Goal: Check status

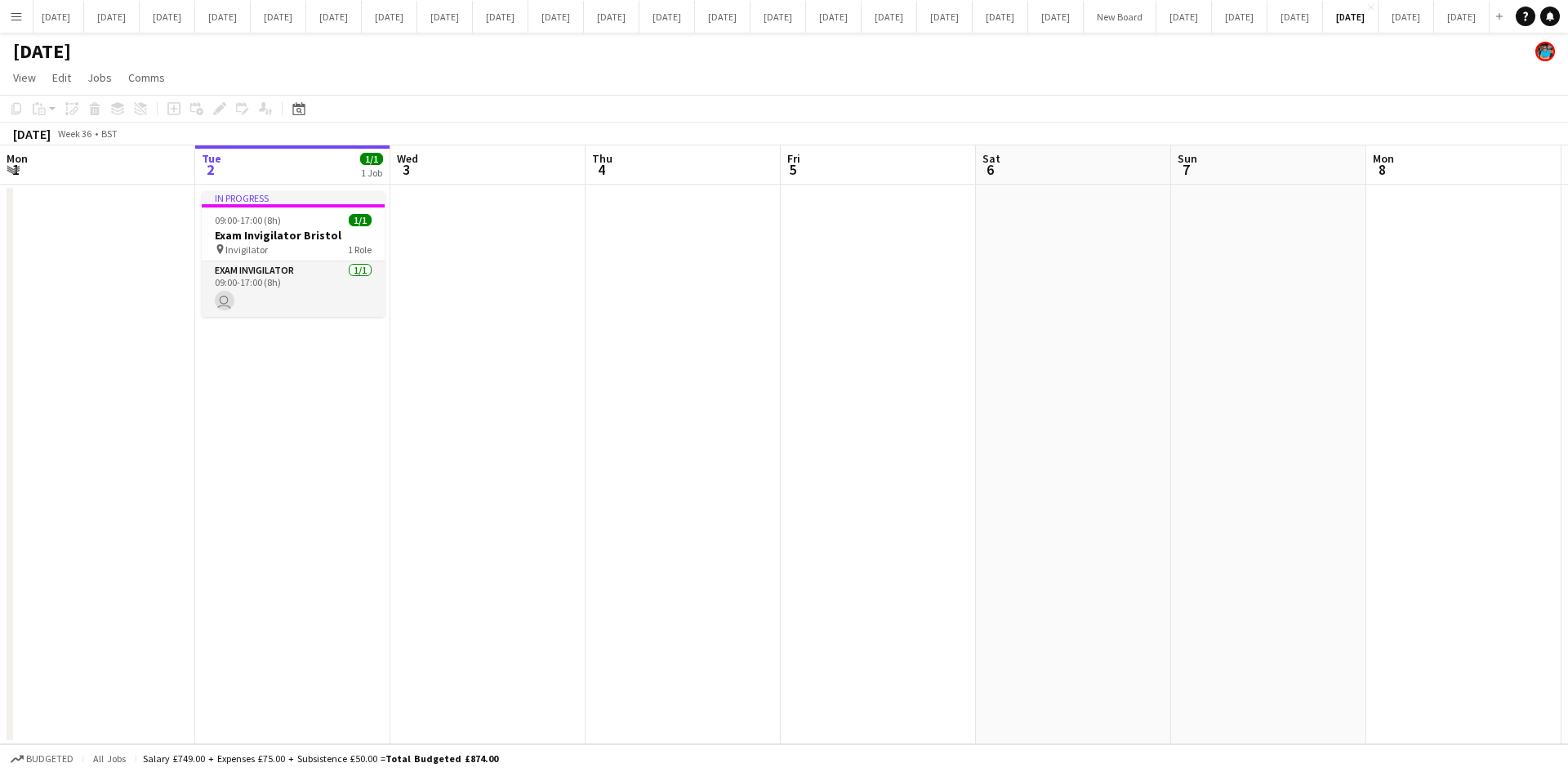
scroll to position [0, 635]
click at [15, 13] on app-icon "Menu" at bounding box center [16, 16] width 13 height 13
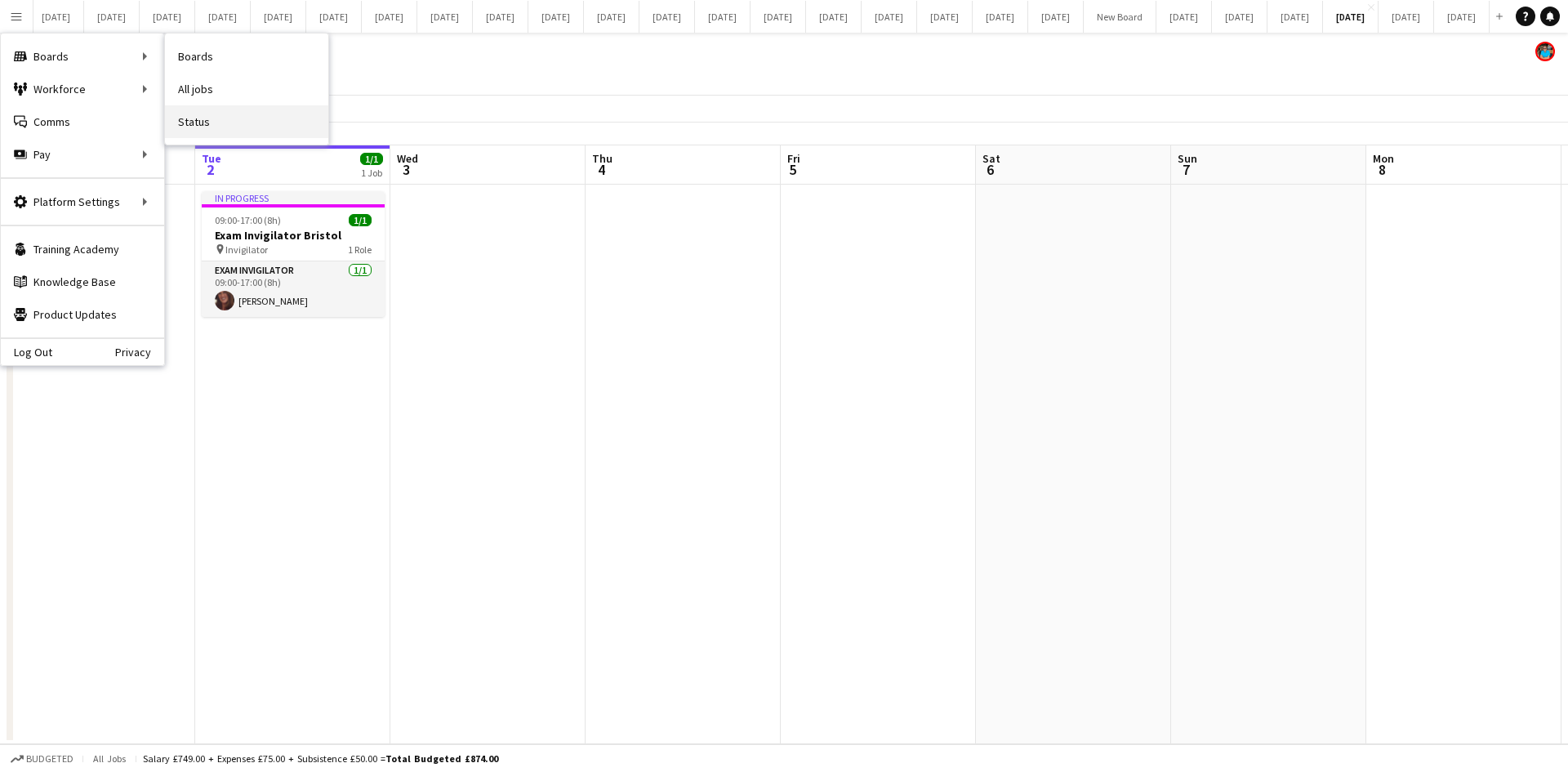
click at [198, 118] on link "Status" at bounding box center [246, 121] width 163 height 33
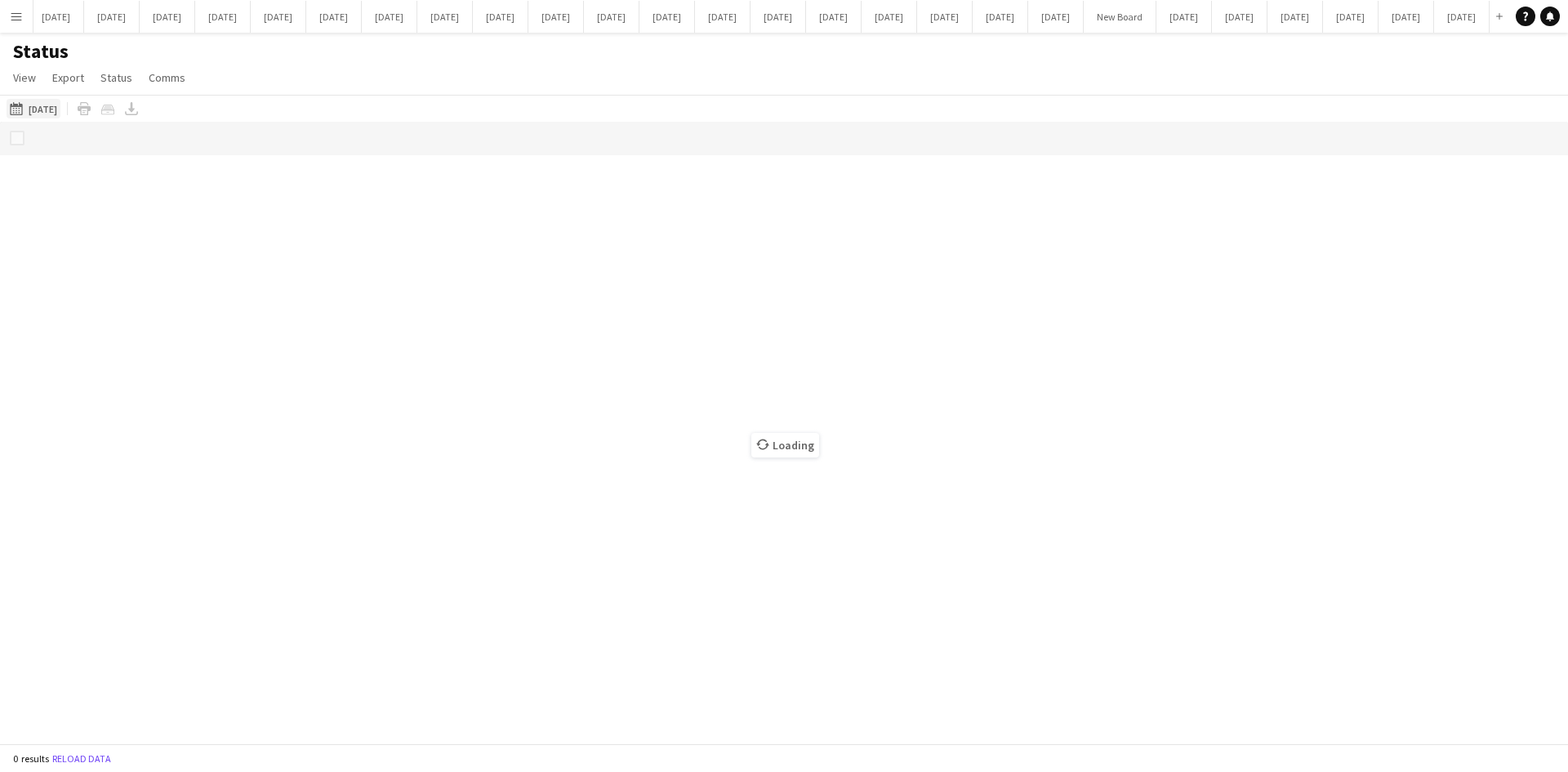
click at [55, 107] on button "[DATE] to [DATE] [DATE]" at bounding box center [33, 109] width 54 height 20
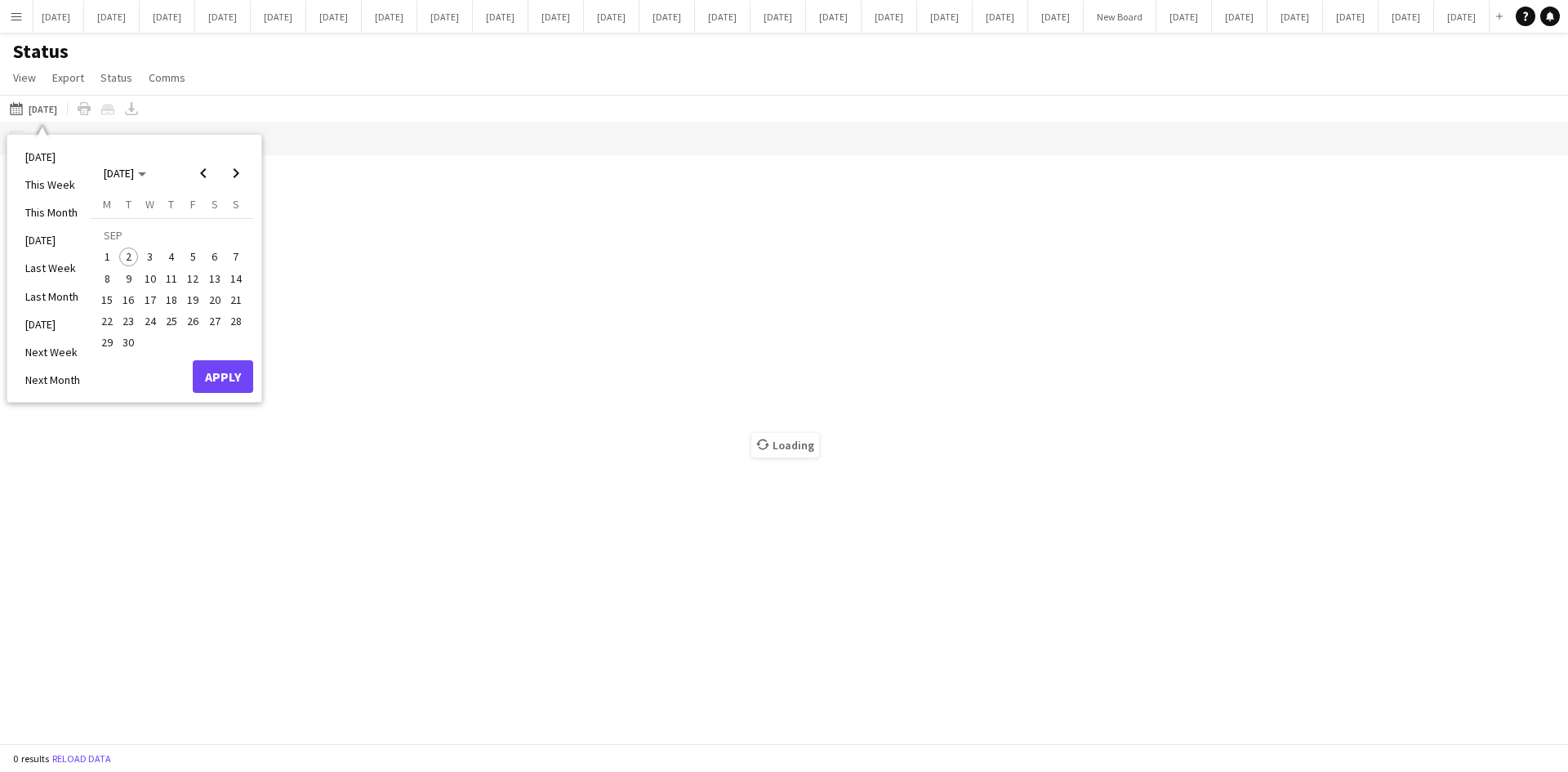
click at [49, 151] on li "[DATE]" at bounding box center [53, 157] width 74 height 28
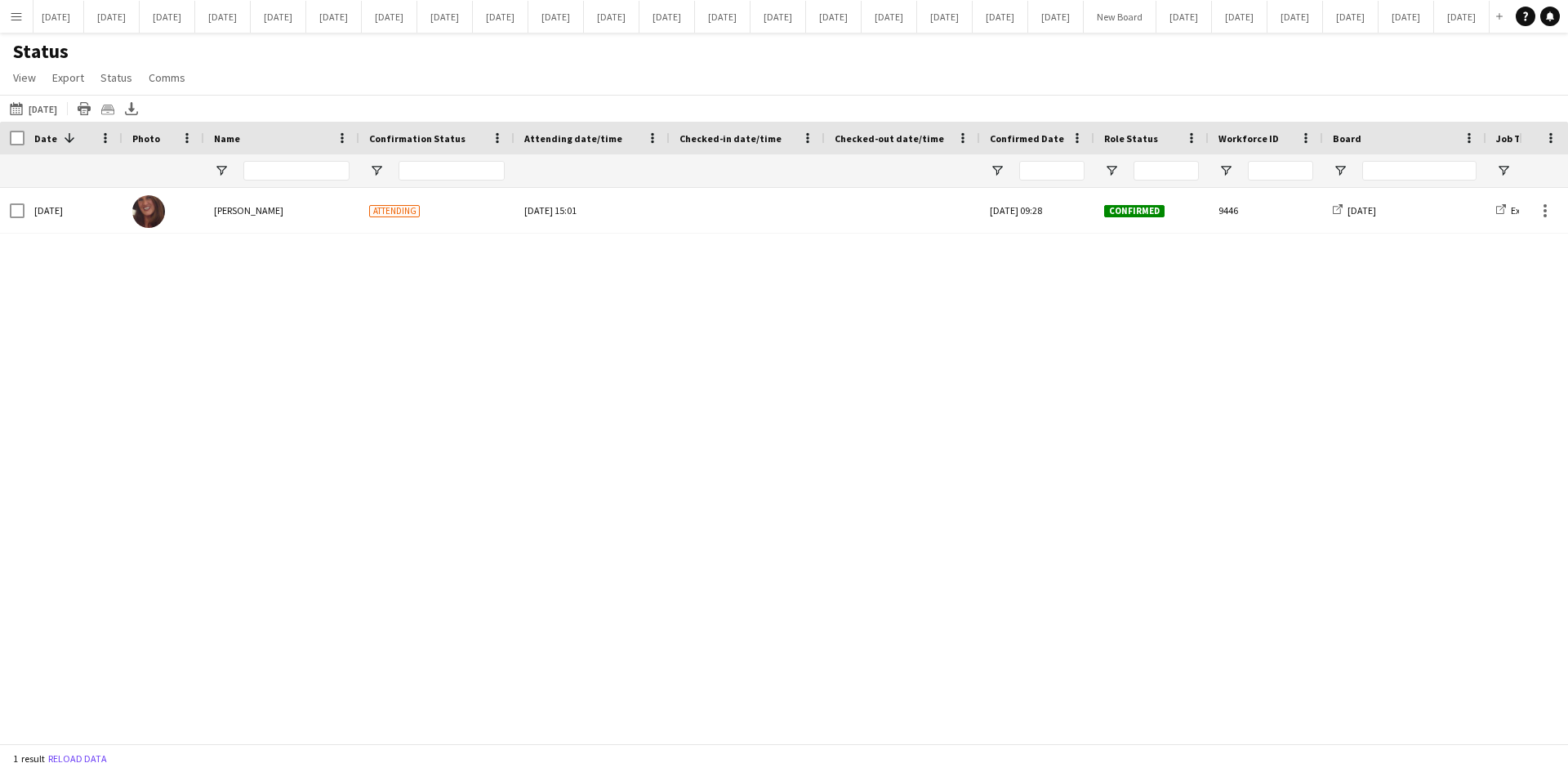
click at [192, 391] on div "[DATE] [PERSON_NAME] Attending [DATE] 15:01 [DATE] 09:28 Confirmed 9446 [DATE] …" at bounding box center [760, 459] width 1519 height 543
click at [1379, 19] on button "[DATE] Close" at bounding box center [1351, 16] width 55 height 32
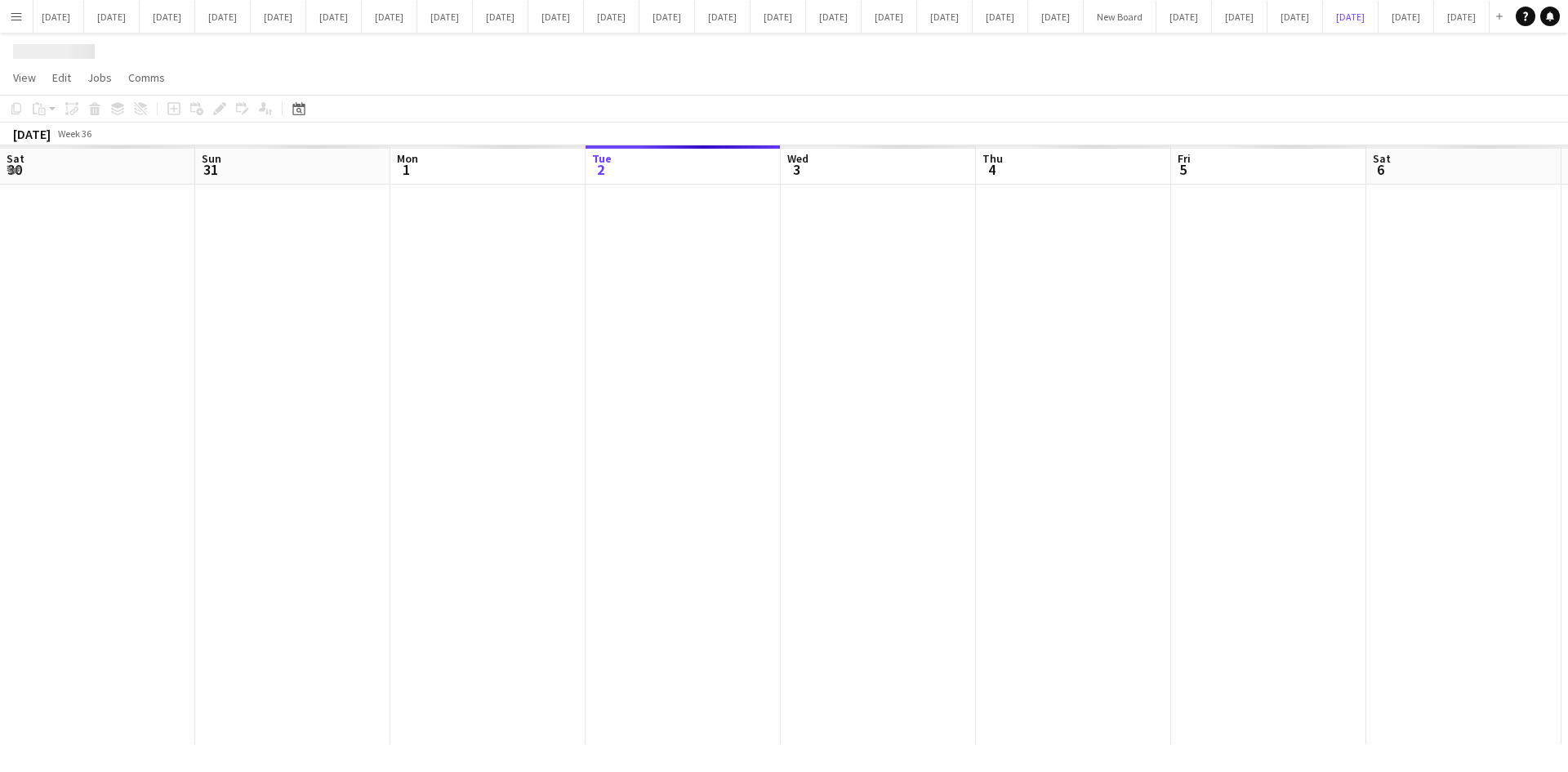
scroll to position [0, 390]
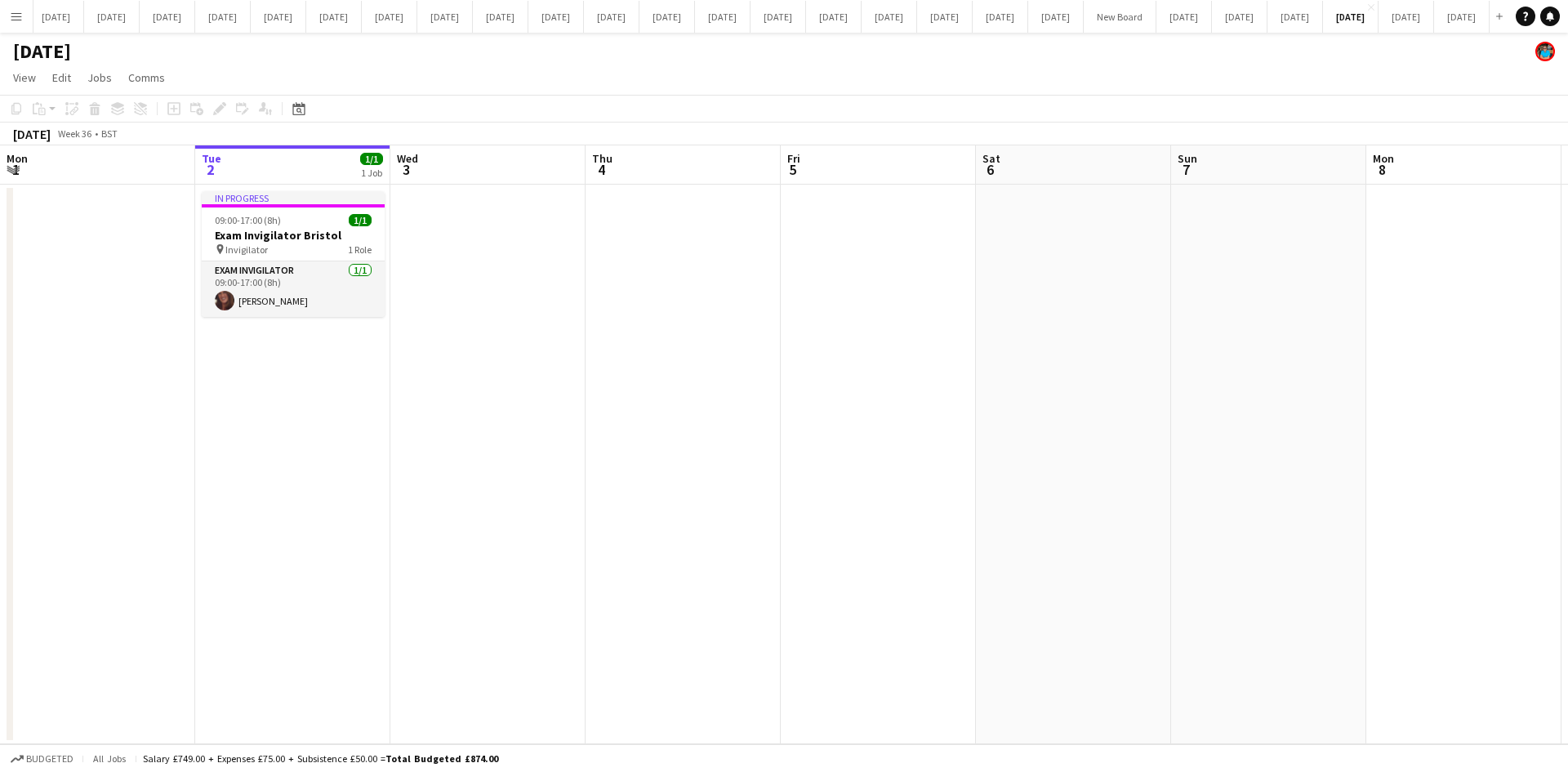
click at [528, 507] on app-date-cell at bounding box center [488, 464] width 196 height 559
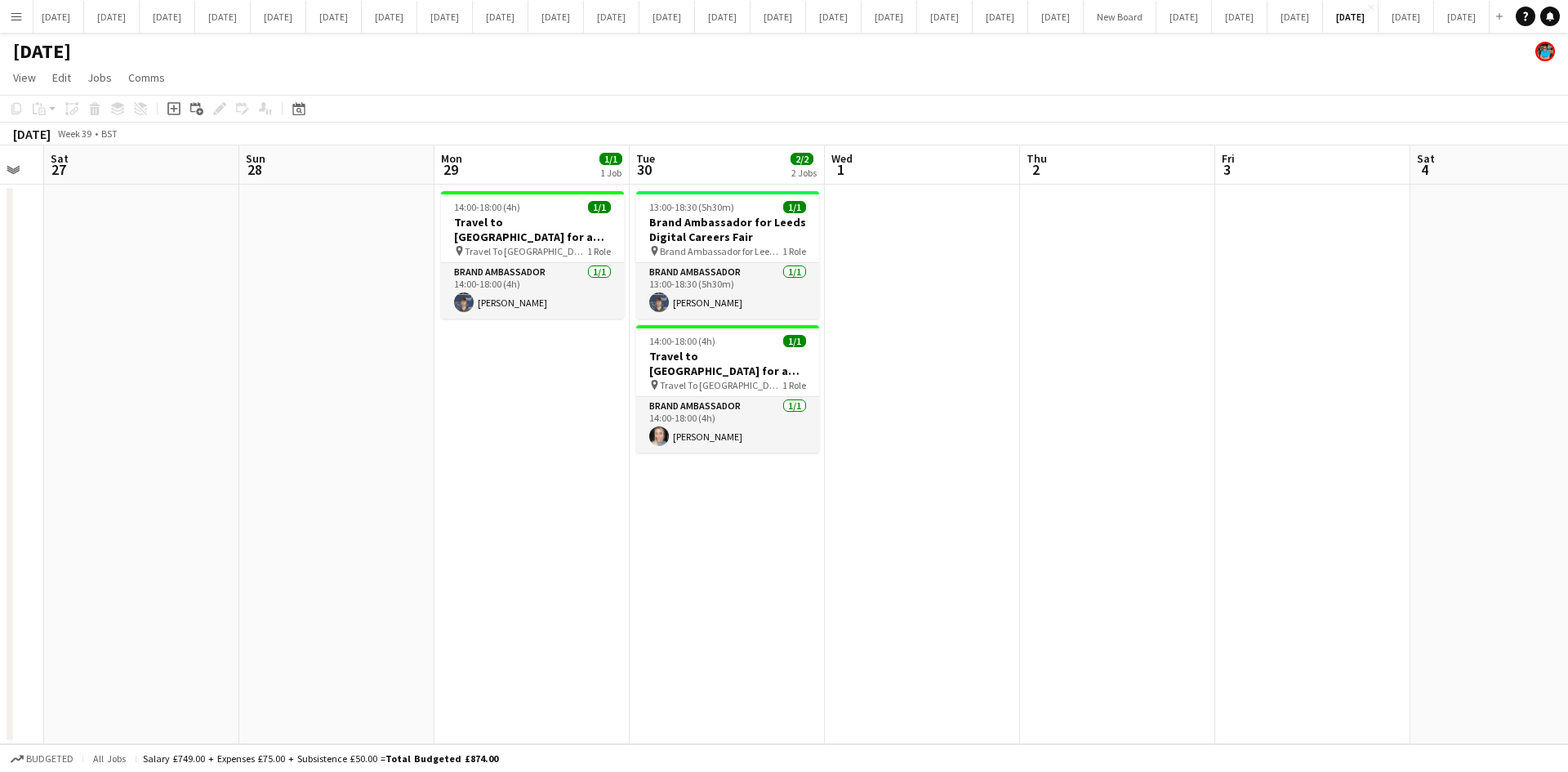
scroll to position [0, 574]
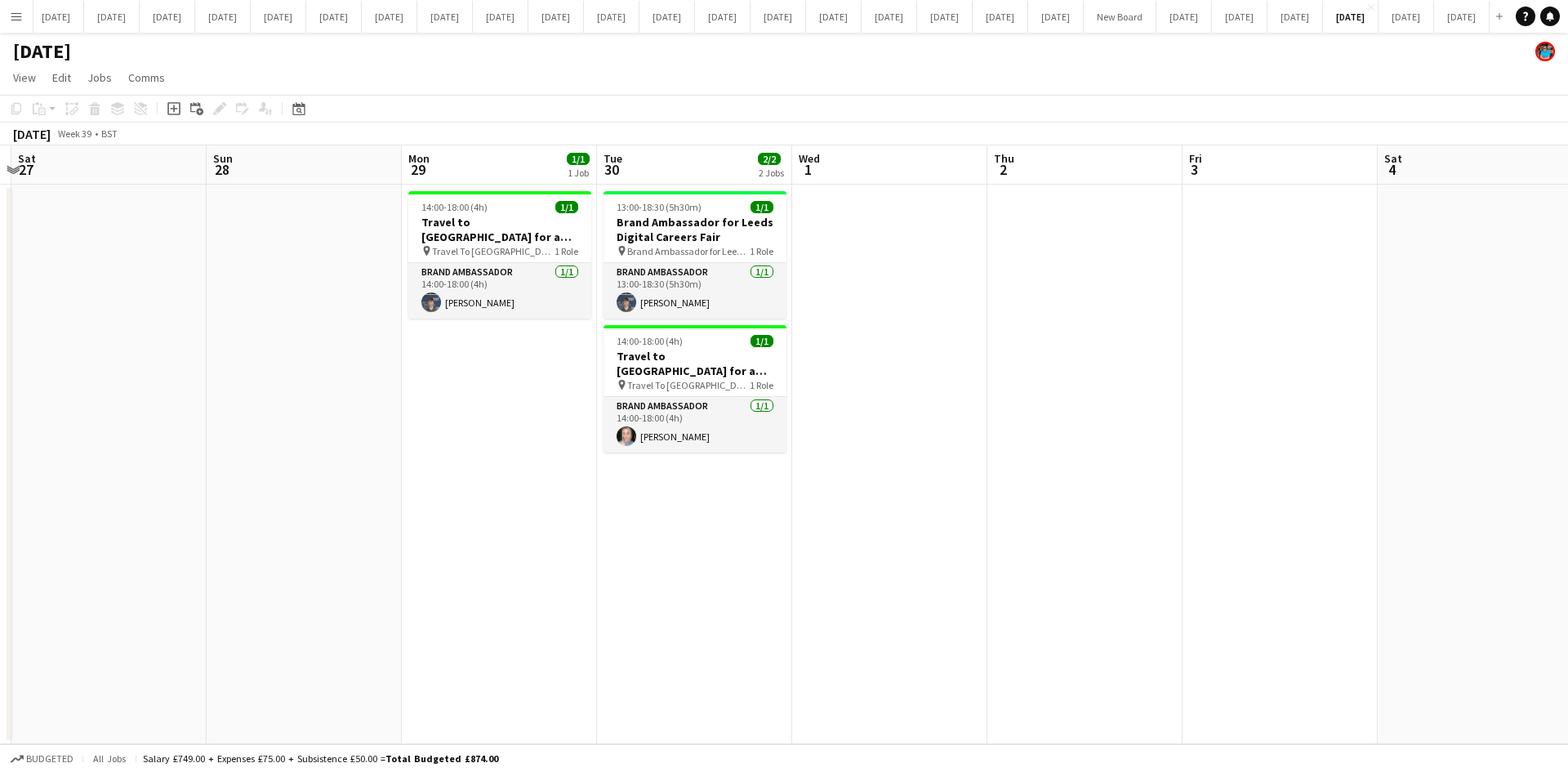
click at [546, 503] on app-date-cell "14:00-18:00 (4h) 1/1 Travel to [GEOGRAPHIC_DATA] for a recruitment fair on [DAT…" at bounding box center [500, 464] width 196 height 559
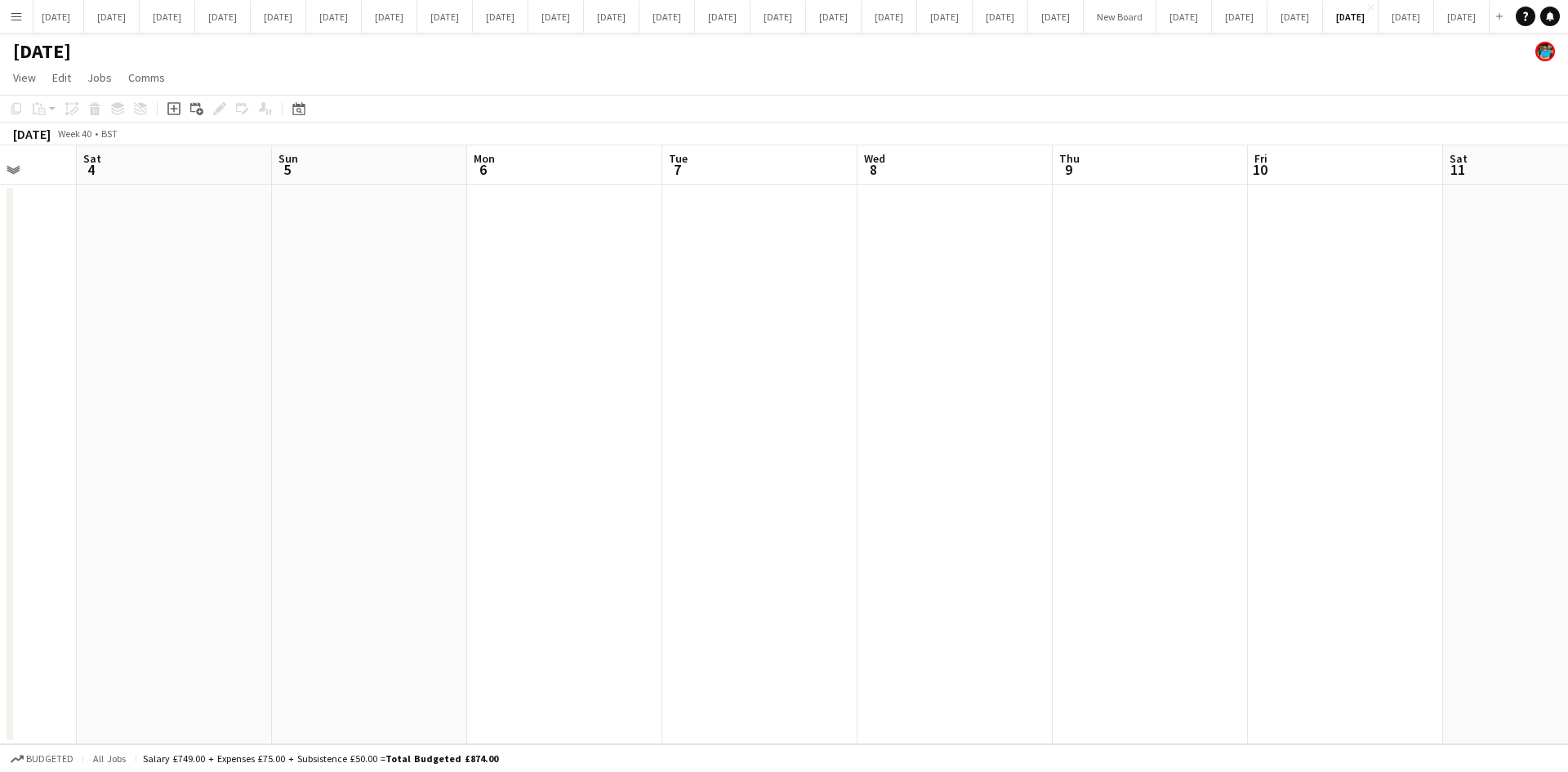
scroll to position [0, 514]
click at [1212, 16] on button "[DATE] Close" at bounding box center [1183, 16] width 55 height 32
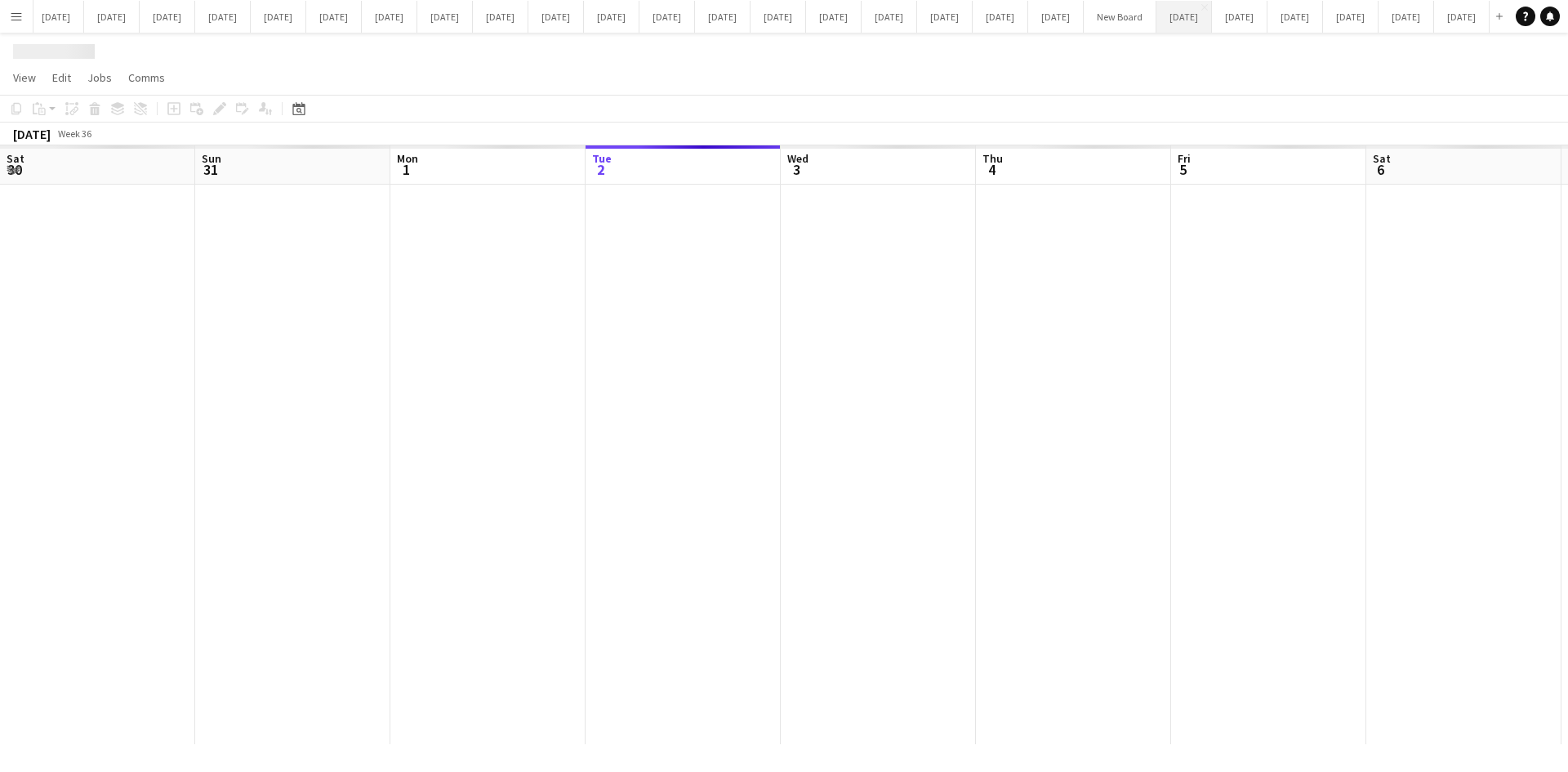
scroll to position [0, 390]
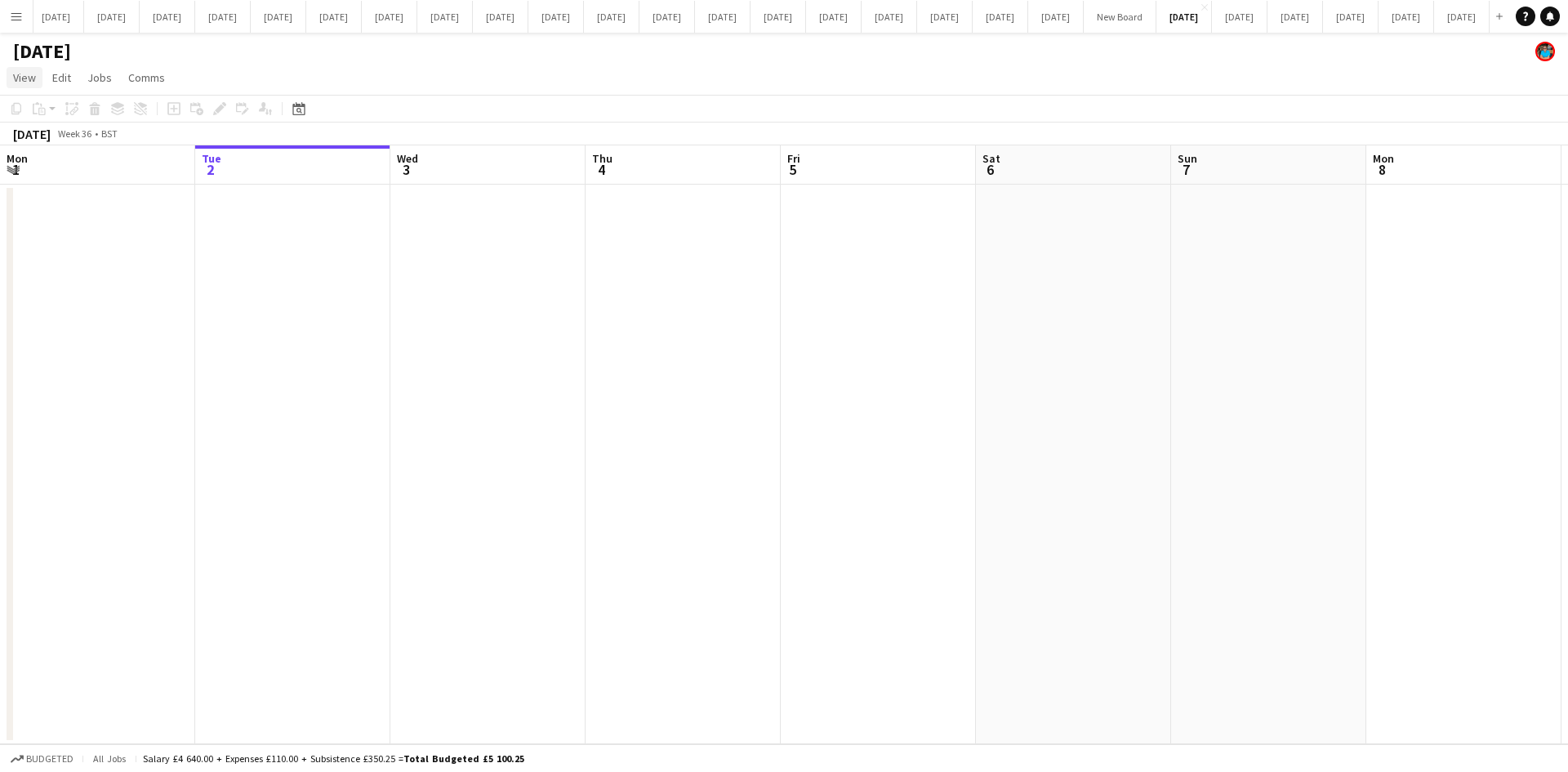
click at [21, 73] on span "View" at bounding box center [24, 78] width 23 height 14
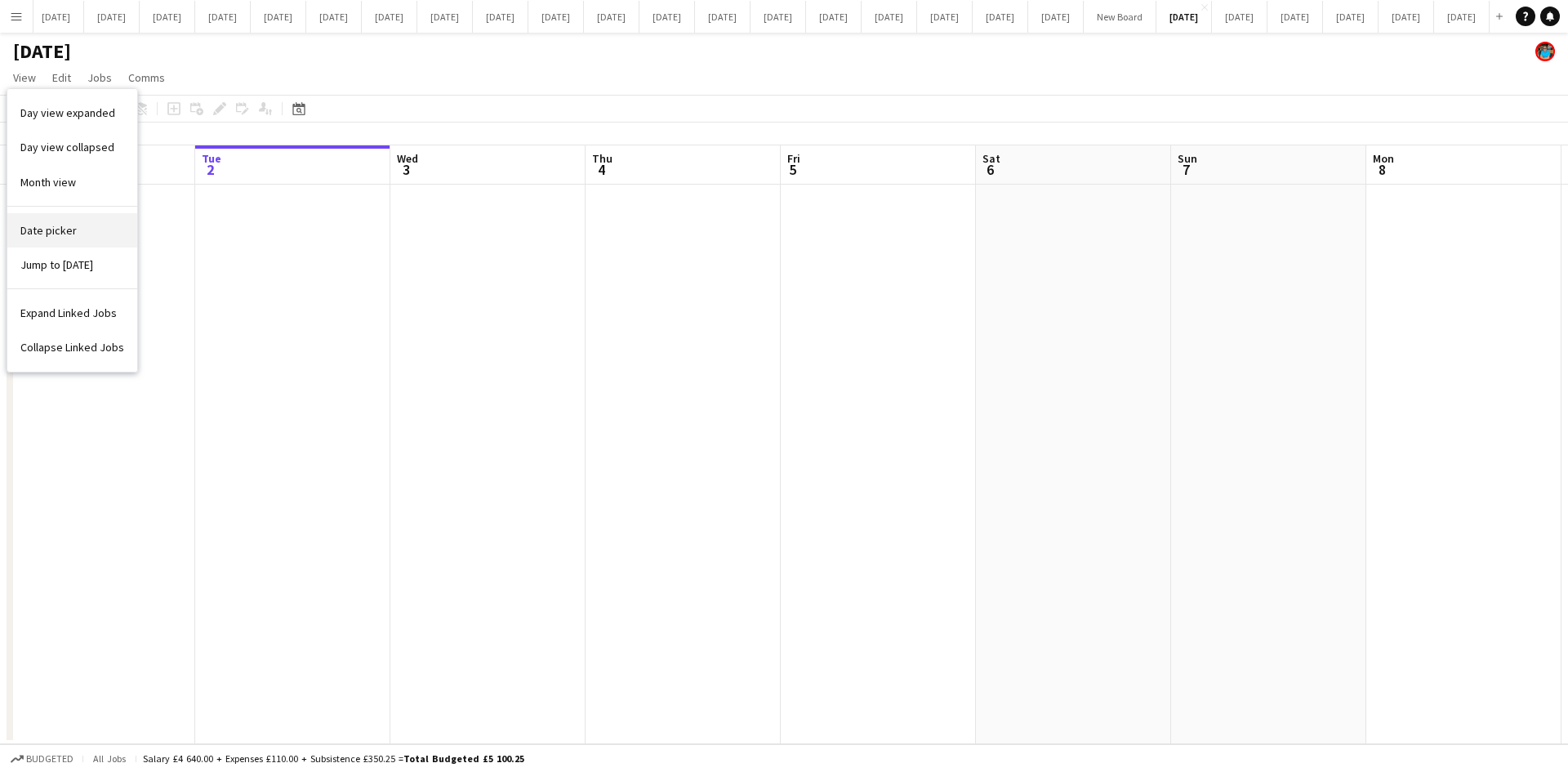
click at [59, 235] on span "Date picker" at bounding box center [49, 230] width 56 height 14
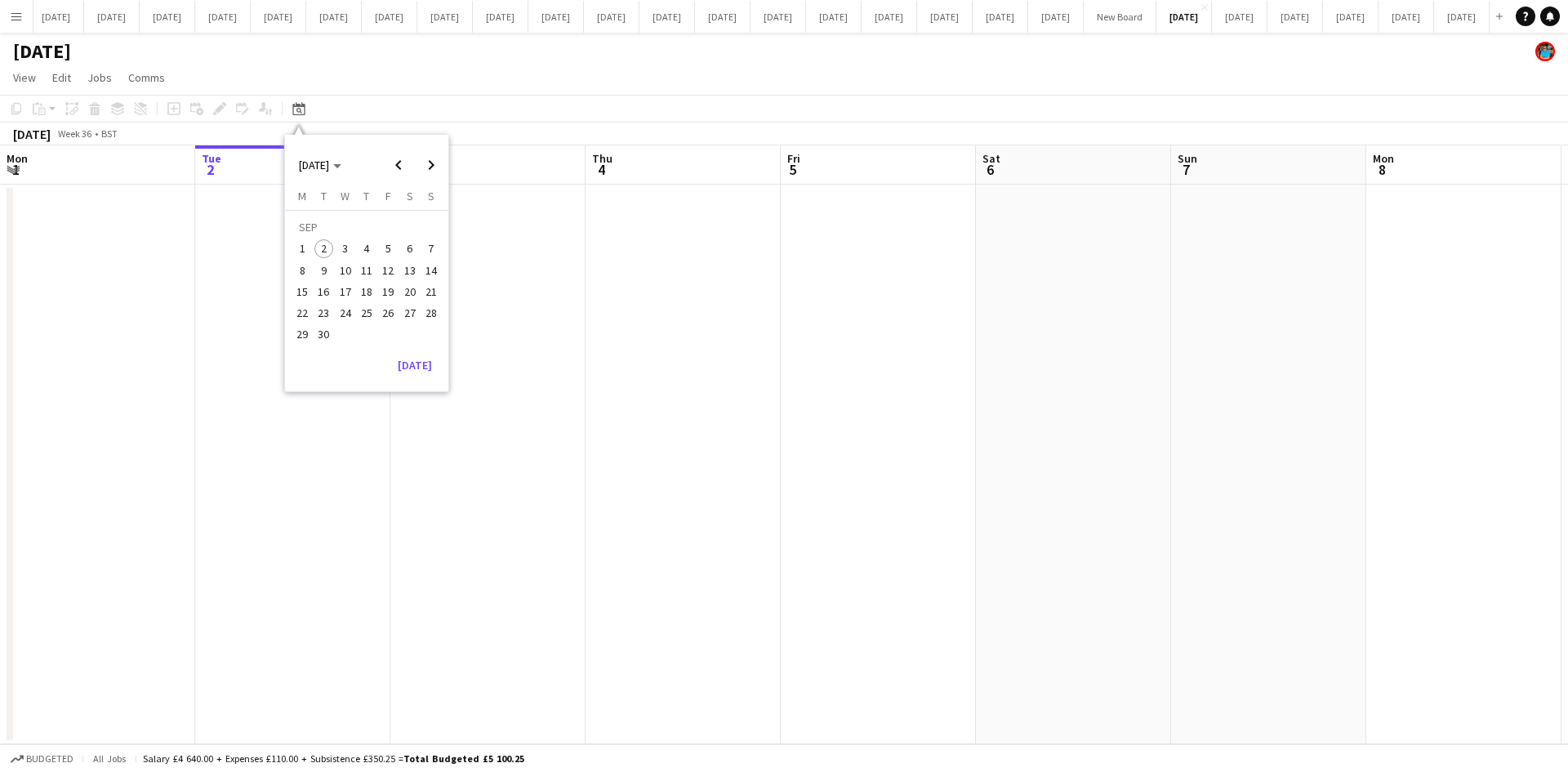
click at [305, 248] on span "1" at bounding box center [302, 249] width 20 height 20
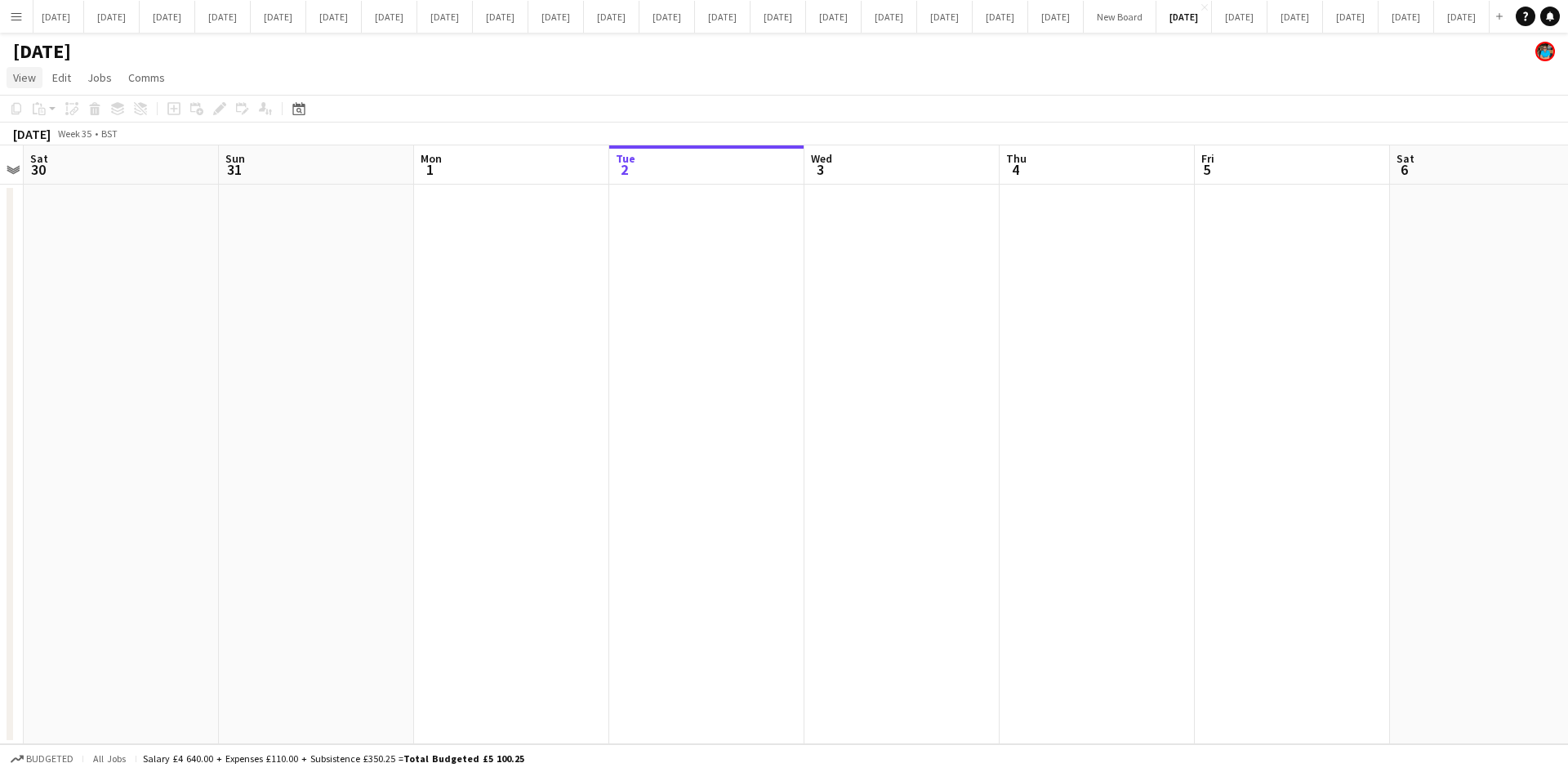
click at [23, 78] on span "View" at bounding box center [24, 78] width 23 height 14
click at [74, 227] on link "Date picker" at bounding box center [72, 230] width 129 height 34
click at [429, 165] on span "Next month" at bounding box center [431, 165] width 33 height 33
click at [345, 243] on span "1" at bounding box center [346, 249] width 20 height 20
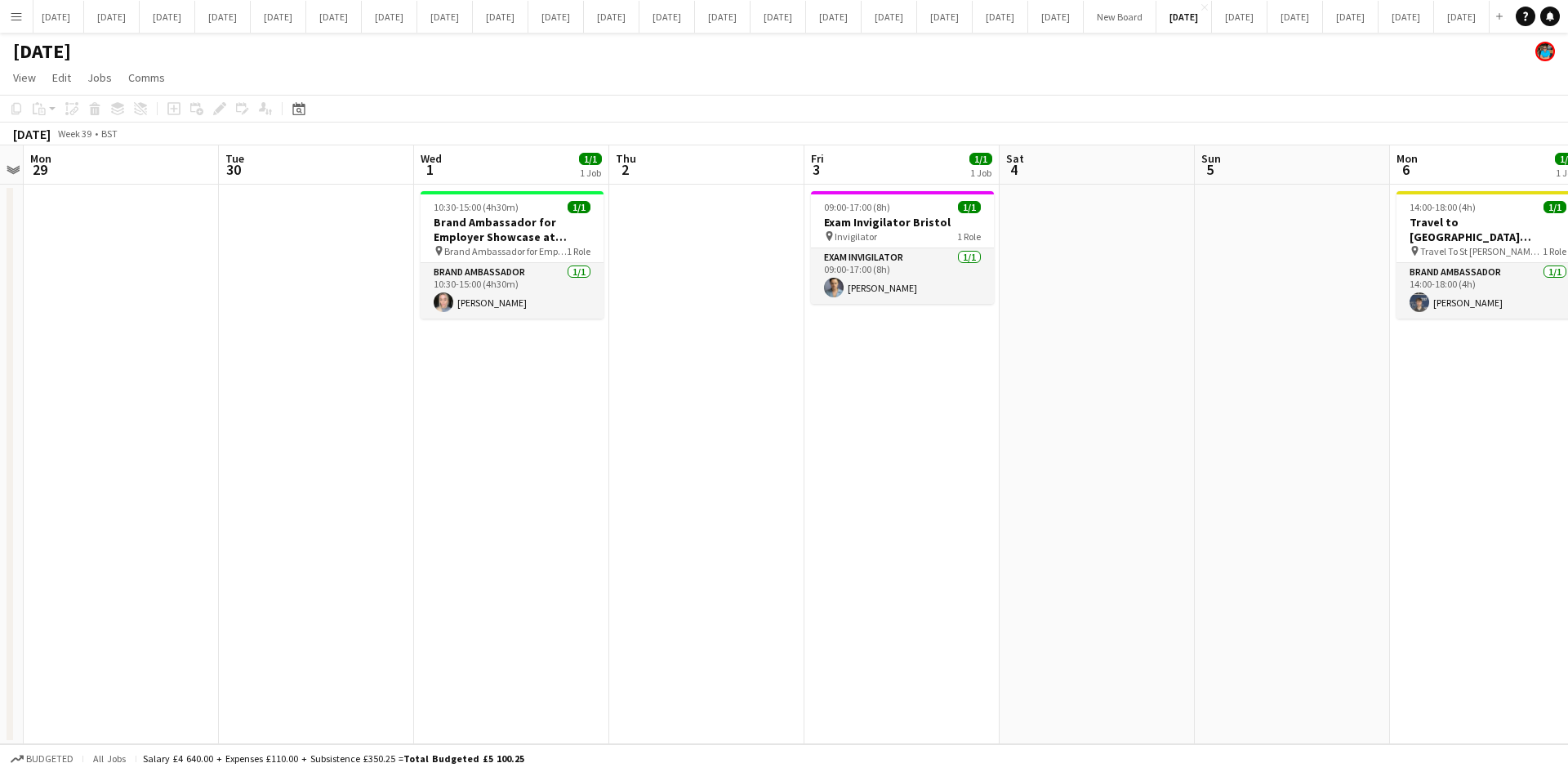
click at [513, 432] on app-date-cell "10:30-15:00 (4h30m) 1/1 Brand Ambassador for Employer Showcase at [GEOGRAPHIC_D…" at bounding box center [512, 464] width 196 height 559
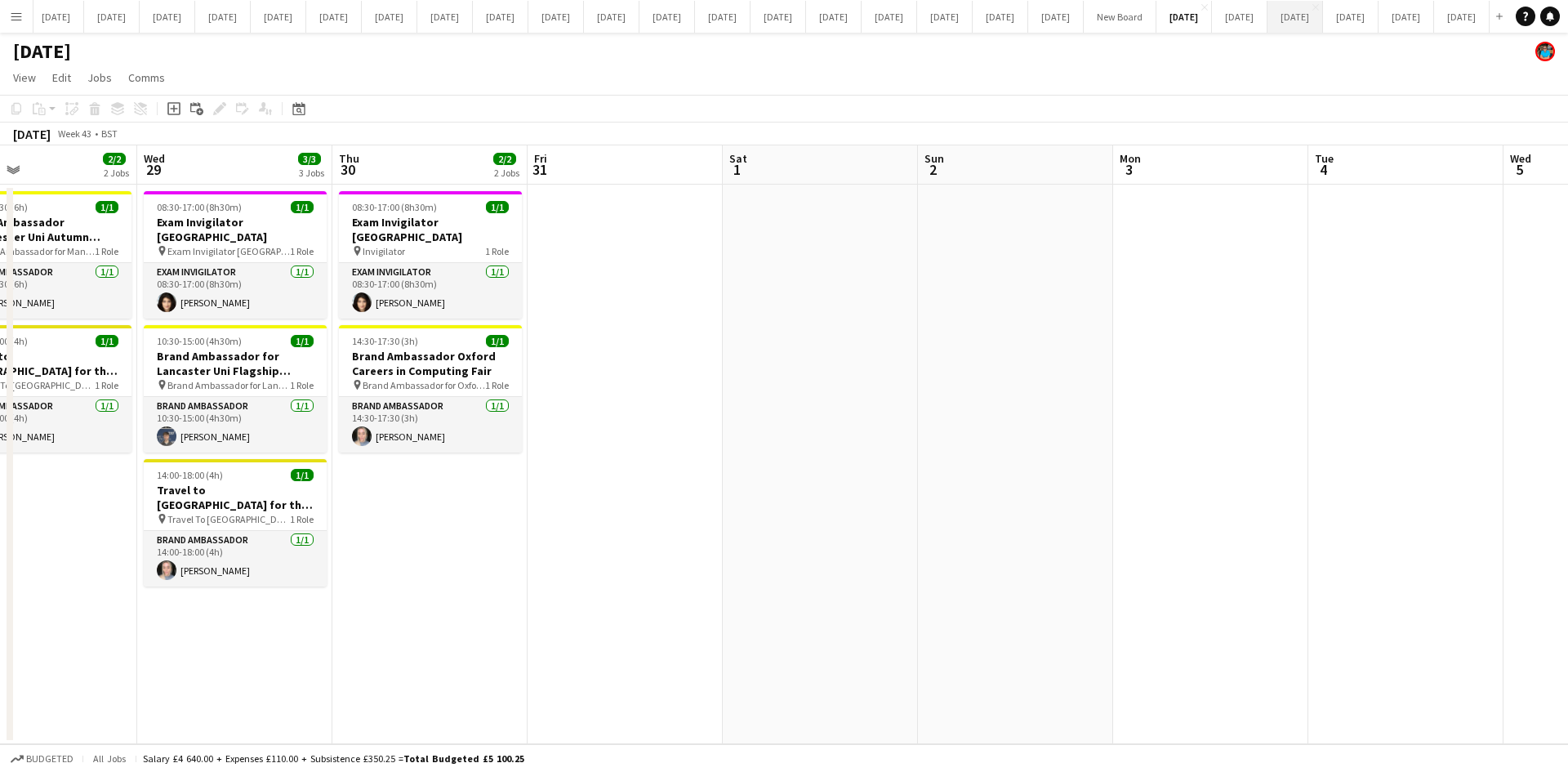
scroll to position [0, 651]
